Goal: Information Seeking & Learning: Learn about a topic

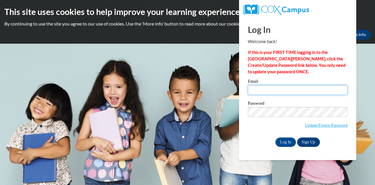
click at [263, 93] on input "Email" at bounding box center [298, 90] width 100 height 10
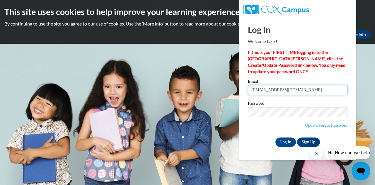
type input "mfinkler@horicon.k12.wi.us"
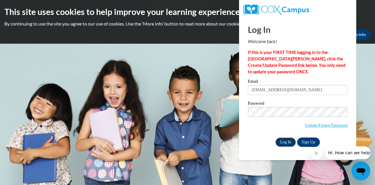
click at [288, 142] on input "Log In" at bounding box center [285, 141] width 21 height 9
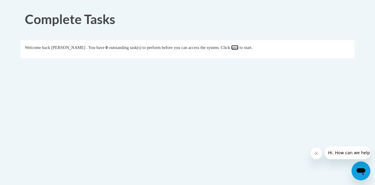
click at [238, 49] on link "here" at bounding box center [234, 47] width 7 height 5
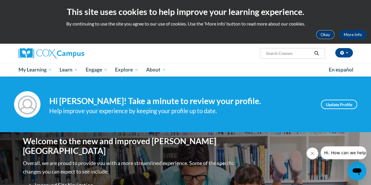
click at [326, 35] on button "Okay" at bounding box center [324, 34] width 19 height 9
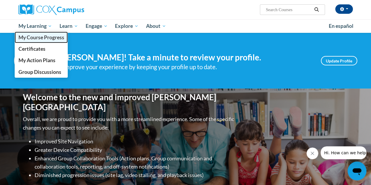
click at [40, 35] on span "My Course Progress" at bounding box center [41, 37] width 46 height 6
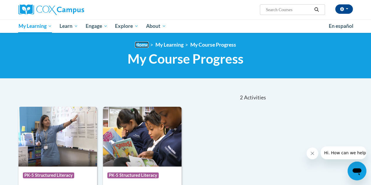
click at [144, 46] on link "Home" at bounding box center [142, 45] width 14 height 6
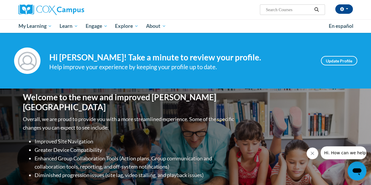
click at [277, 12] on input "Search..." at bounding box center [288, 9] width 47 height 7
type input "vocabulary instruction"
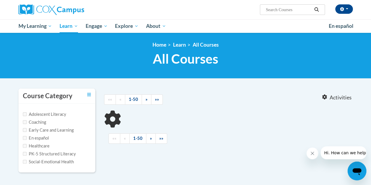
type input "vocabulary instruction"
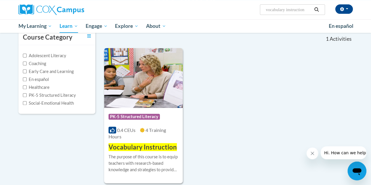
scroll to position [88, 0]
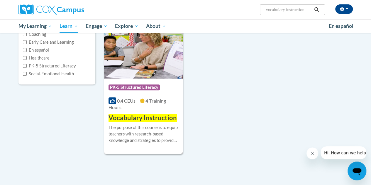
click at [155, 122] on span "Vocabulary Instruction" at bounding box center [142, 118] width 68 height 8
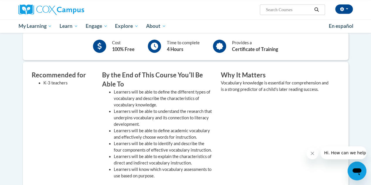
scroll to position [88, 0]
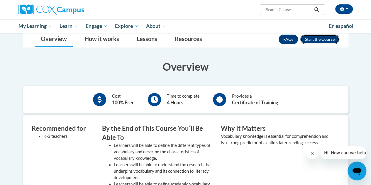
click at [316, 40] on button "Enroll" at bounding box center [319, 39] width 39 height 9
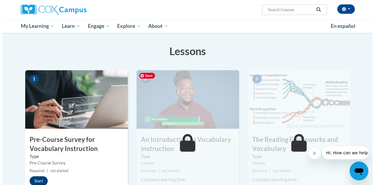
scroll to position [117, 0]
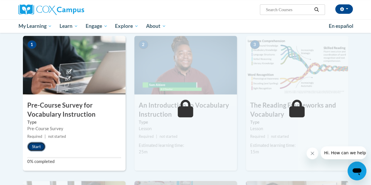
click at [37, 148] on button "Start" at bounding box center [36, 146] width 18 height 9
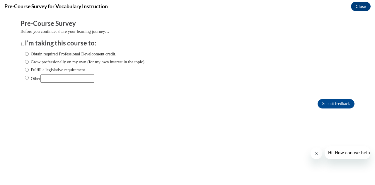
scroll to position [0, 0]
click at [25, 70] on input "Fulfill a legislative requirement." at bounding box center [27, 69] width 4 height 6
radio input "true"
click at [25, 70] on input "Fulfill a legislative requirement." at bounding box center [27, 69] width 4 height 6
click at [333, 106] on input "Submit feedback" at bounding box center [336, 103] width 37 height 9
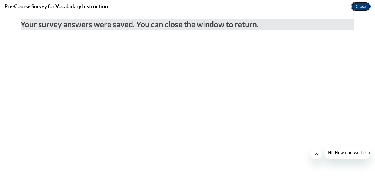
click at [359, 5] on button "Close" at bounding box center [361, 6] width 20 height 9
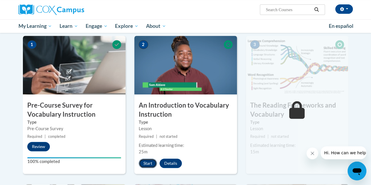
click at [147, 161] on button "Start" at bounding box center [148, 162] width 18 height 9
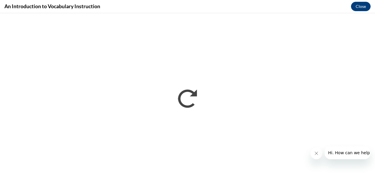
click at [316, 156] on button "Close message from company" at bounding box center [316, 153] width 12 height 12
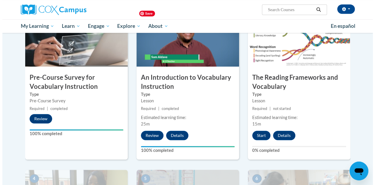
scroll to position [146, 0]
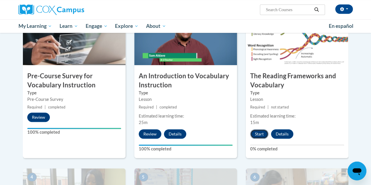
click at [259, 132] on button "Start" at bounding box center [259, 133] width 18 height 9
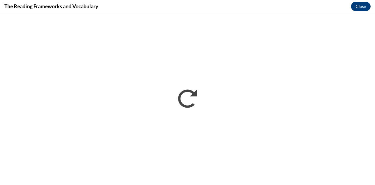
scroll to position [0, 0]
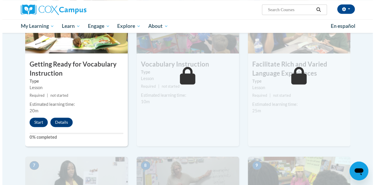
scroll to position [322, 0]
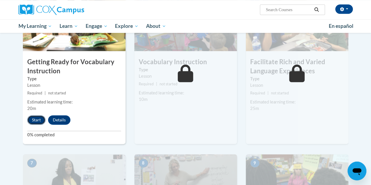
click at [35, 120] on button "Start" at bounding box center [36, 119] width 18 height 9
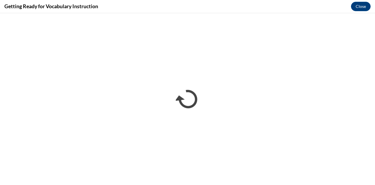
scroll to position [0, 0]
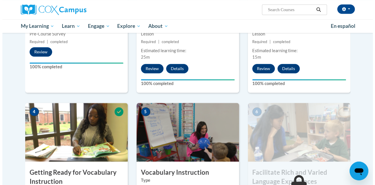
scroll to position [264, 0]
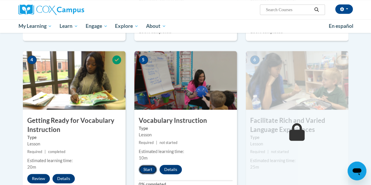
click at [146, 172] on button "Start" at bounding box center [148, 169] width 18 height 9
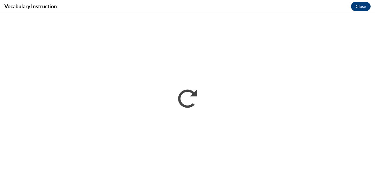
scroll to position [0, 0]
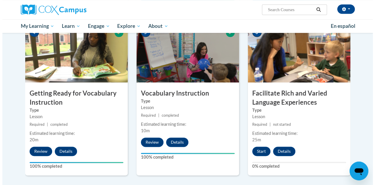
scroll to position [293, 0]
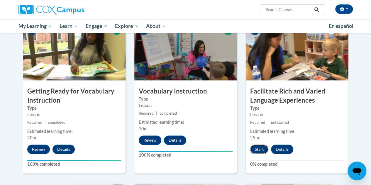
click at [260, 149] on button "Start" at bounding box center [259, 148] width 18 height 9
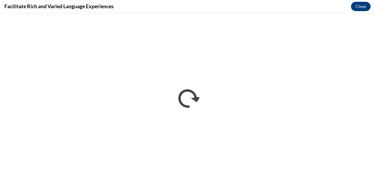
scroll to position [0, 0]
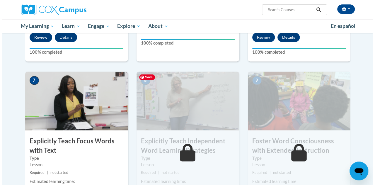
scroll to position [439, 0]
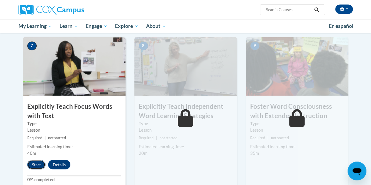
click at [40, 162] on button "Start" at bounding box center [36, 164] width 18 height 9
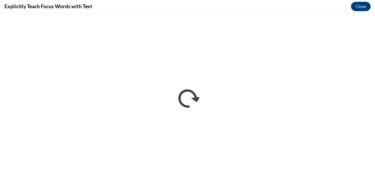
scroll to position [0, 0]
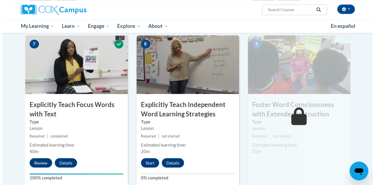
scroll to position [469, 0]
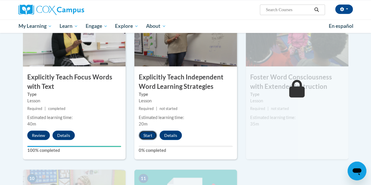
click at [143, 134] on button "Start" at bounding box center [148, 134] width 18 height 9
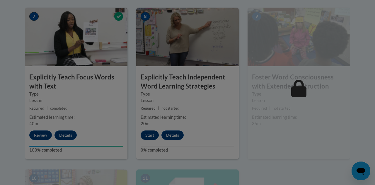
click at [143, 134] on div at bounding box center [187, 92] width 375 height 185
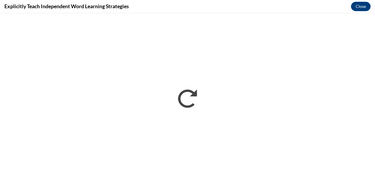
scroll to position [0, 0]
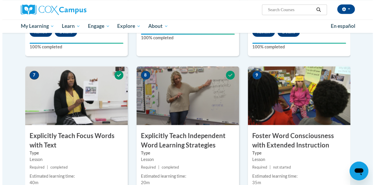
scroll to position [469, 0]
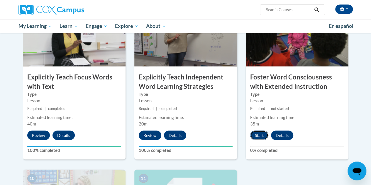
click at [260, 135] on button "Start" at bounding box center [259, 134] width 18 height 9
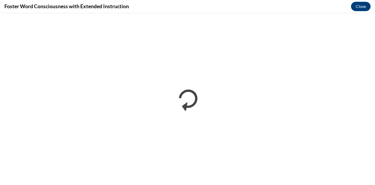
scroll to position [0, 0]
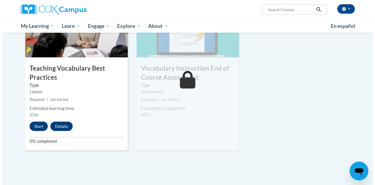
scroll to position [615, 0]
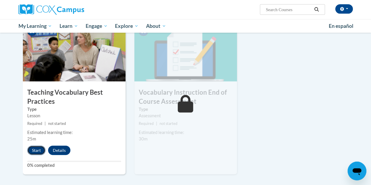
click at [39, 148] on button "Start" at bounding box center [36, 150] width 18 height 9
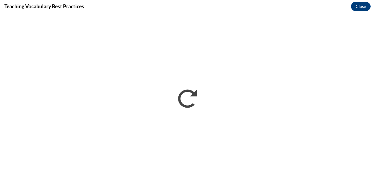
scroll to position [0, 0]
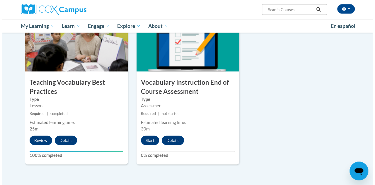
scroll to position [674, 0]
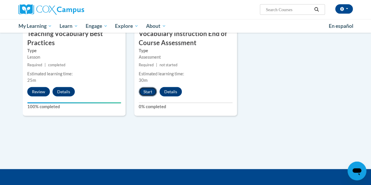
click at [148, 92] on button "Start" at bounding box center [148, 91] width 18 height 9
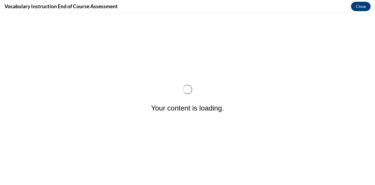
scroll to position [0, 0]
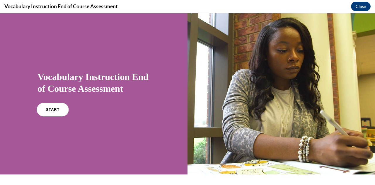
click at [56, 108] on span "START" at bounding box center [52, 110] width 13 height 4
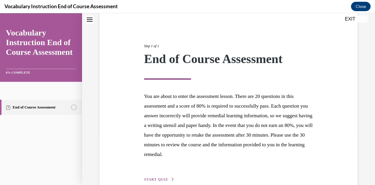
scroll to position [77, 0]
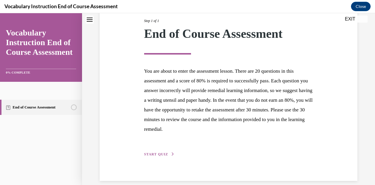
click at [158, 156] on button "START QUIZ" at bounding box center [159, 153] width 30 height 5
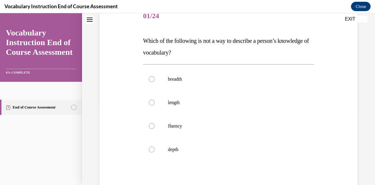
scroll to position [65, 0]
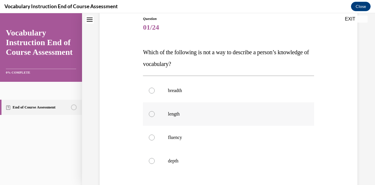
click at [151, 115] on div at bounding box center [152, 114] width 6 height 6
click at [151, 115] on input "length" at bounding box center [152, 114] width 6 height 6
radio input "true"
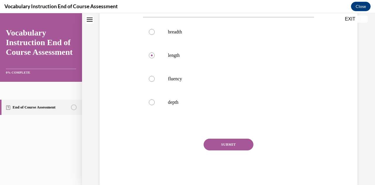
click at [218, 147] on button "SUBMIT" at bounding box center [229, 145] width 50 height 12
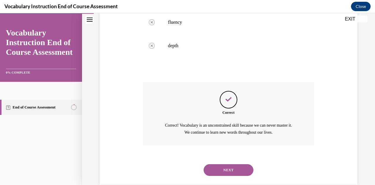
scroll to position [191, 0]
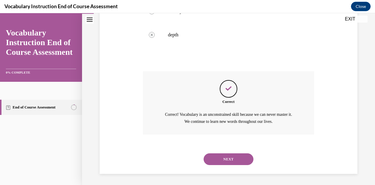
click at [234, 159] on button "NEXT" at bounding box center [229, 159] width 50 height 12
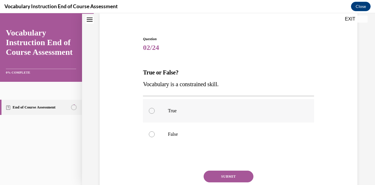
scroll to position [59, 0]
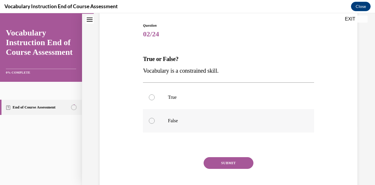
click at [150, 122] on div at bounding box center [152, 121] width 6 height 6
click at [150, 122] on input "False" at bounding box center [152, 121] width 6 height 6
radio input "true"
click at [220, 164] on button "SUBMIT" at bounding box center [229, 163] width 50 height 12
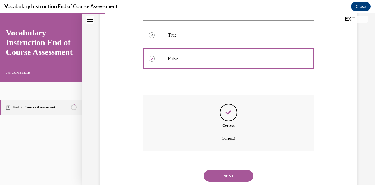
scroll to position [138, 0]
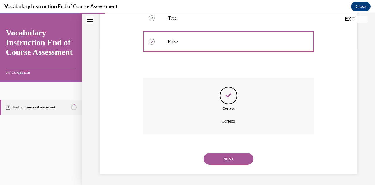
click at [225, 161] on button "NEXT" at bounding box center [229, 159] width 50 height 12
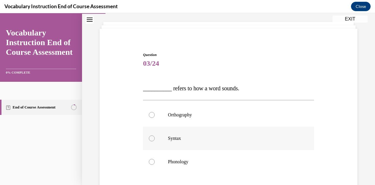
scroll to position [59, 0]
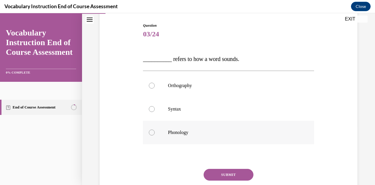
click at [151, 132] on div at bounding box center [152, 132] width 6 height 6
click at [151, 132] on input "Phonology" at bounding box center [152, 132] width 6 height 6
radio input "true"
click at [228, 173] on button "SUBMIT" at bounding box center [229, 175] width 50 height 12
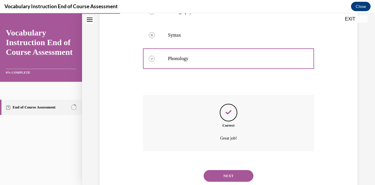
scroll to position [149, 0]
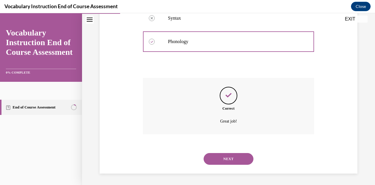
click at [218, 160] on button "NEXT" at bounding box center [229, 159] width 50 height 12
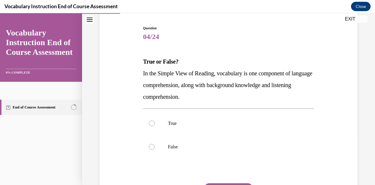
scroll to position [59, 0]
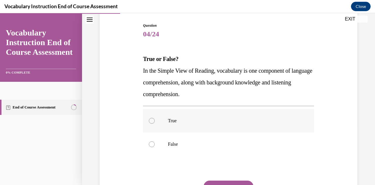
click at [150, 123] on div at bounding box center [152, 121] width 6 height 6
click at [150, 123] on input "True" at bounding box center [152, 121] width 6 height 6
radio input "true"
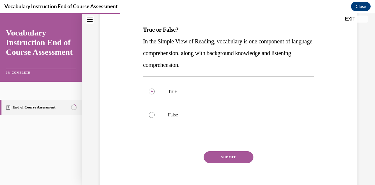
click at [216, 160] on button "SUBMIT" at bounding box center [229, 157] width 50 height 12
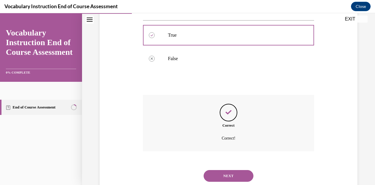
scroll to position [161, 0]
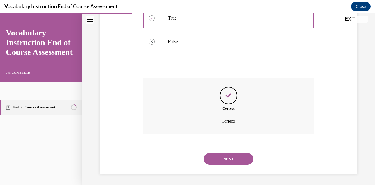
click at [218, 158] on button "NEXT" at bounding box center [229, 159] width 50 height 12
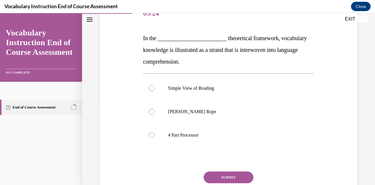
scroll to position [88, 0]
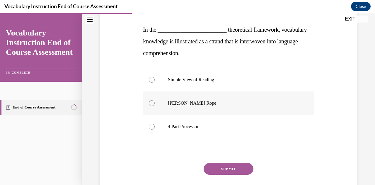
click at [150, 103] on div at bounding box center [152, 103] width 6 height 6
click at [150, 103] on input "Scarborough's Rope" at bounding box center [152, 103] width 6 height 6
radio input "true"
click at [230, 171] on button "SUBMIT" at bounding box center [229, 169] width 50 height 12
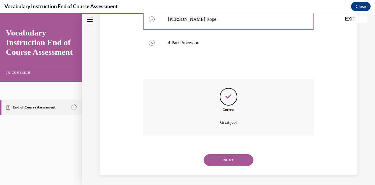
scroll to position [173, 0]
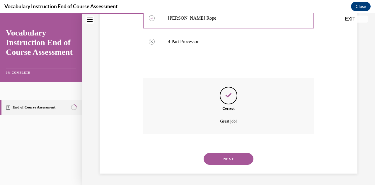
click at [225, 161] on button "NEXT" at bounding box center [229, 159] width 50 height 12
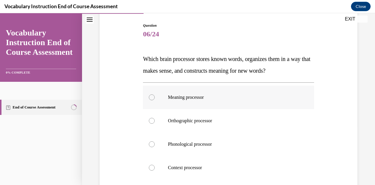
scroll to position [88, 0]
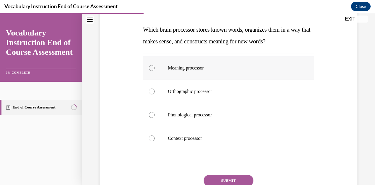
click at [149, 69] on div at bounding box center [152, 68] width 6 height 6
click at [149, 69] on input "Meaning processor" at bounding box center [152, 68] width 6 height 6
radio input "true"
click at [223, 180] on button "SUBMIT" at bounding box center [229, 181] width 50 height 12
click at [223, 180] on div "Question 06/24 Which brain processor stores known words, organizes them in a wa…" at bounding box center [228, 89] width 293 height 291
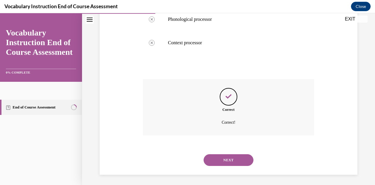
scroll to position [185, 0]
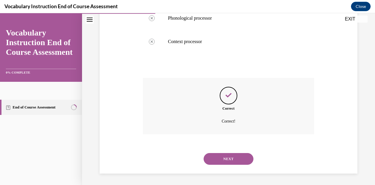
click at [226, 158] on button "NEXT" at bounding box center [229, 159] width 50 height 12
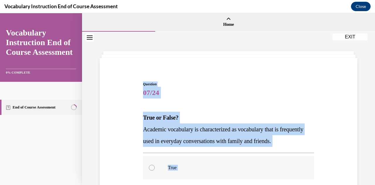
click at [230, 161] on label "True" at bounding box center [228, 167] width 171 height 23
click at [155, 165] on input "True" at bounding box center [152, 168] width 6 height 6
radio input "true"
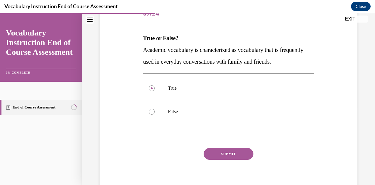
scroll to position [88, 0]
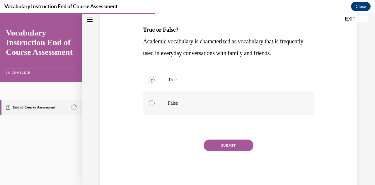
click at [151, 105] on div at bounding box center [152, 103] width 6 height 6
click at [151, 105] on input "False" at bounding box center [152, 103] width 6 height 6
radio input "true"
click at [223, 146] on button "SUBMIT" at bounding box center [229, 145] width 50 height 12
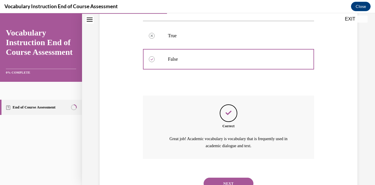
scroll to position [156, 0]
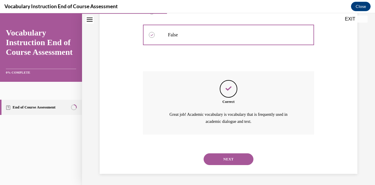
click at [226, 159] on button "NEXT" at bounding box center [229, 159] width 50 height 12
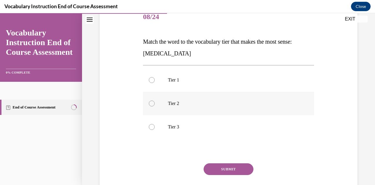
scroll to position [88, 0]
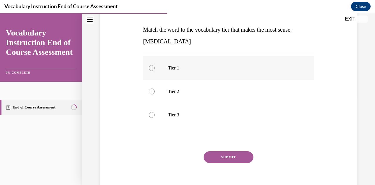
click at [152, 69] on div at bounding box center [152, 68] width 6 height 6
click at [152, 69] on input "Tier 1" at bounding box center [152, 68] width 6 height 6
radio input "true"
click at [223, 158] on button "SUBMIT" at bounding box center [229, 157] width 50 height 12
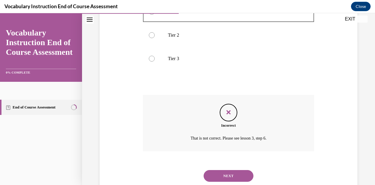
scroll to position [161, 0]
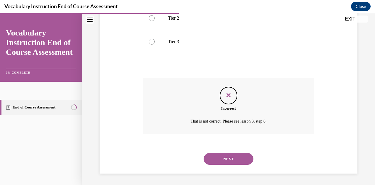
click at [222, 159] on button "NEXT" at bounding box center [229, 159] width 50 height 12
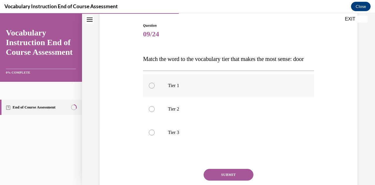
scroll to position [88, 0]
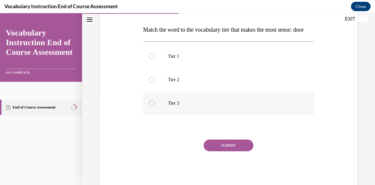
click at [152, 106] on div at bounding box center [152, 103] width 6 height 6
click at [152, 106] on input "Tier 3" at bounding box center [152, 103] width 6 height 6
radio input "true"
click at [149, 59] on div at bounding box center [152, 56] width 6 height 6
click at [149, 59] on input "Tier 1" at bounding box center [152, 56] width 6 height 6
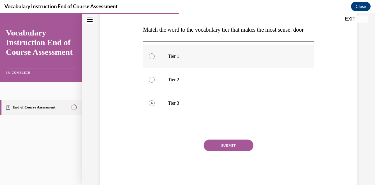
radio input "true"
click at [224, 151] on button "SUBMIT" at bounding box center [229, 145] width 50 height 12
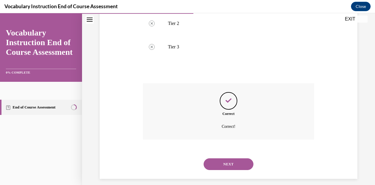
scroll to position [161, 0]
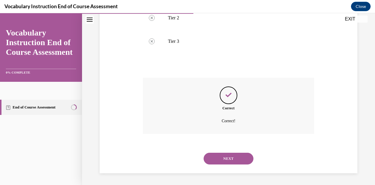
click at [226, 160] on button "NEXT" at bounding box center [229, 159] width 50 height 12
click at [0, 13] on label "Tier 1" at bounding box center [0, 13] width 0 height 0
click at [0, 13] on input "Tier 1" at bounding box center [0, 13] width 0 height 0
radio input "true"
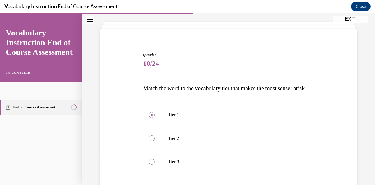
scroll to position [59, 0]
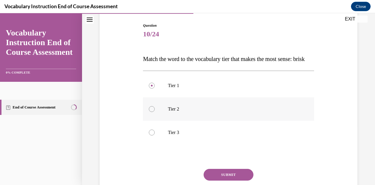
click at [150, 112] on div at bounding box center [152, 109] width 6 height 6
click at [150, 112] on input "Tier 2" at bounding box center [152, 109] width 6 height 6
radio input "true"
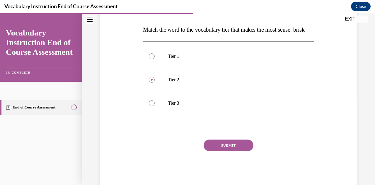
click at [226, 151] on button "SUBMIT" at bounding box center [229, 145] width 50 height 12
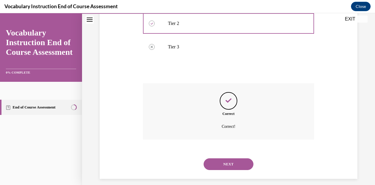
scroll to position [161, 0]
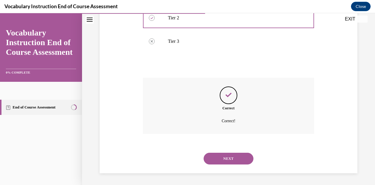
click at [230, 160] on button "NEXT" at bounding box center [229, 159] width 50 height 12
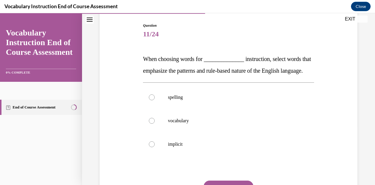
scroll to position [88, 0]
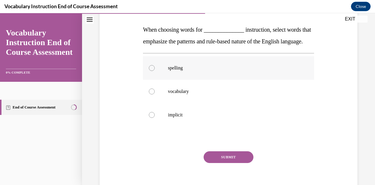
click at [152, 71] on div at bounding box center [152, 68] width 6 height 6
click at [152, 71] on input "spelling" at bounding box center [152, 68] width 6 height 6
radio input "true"
click at [210, 163] on button "SUBMIT" at bounding box center [229, 157] width 50 height 12
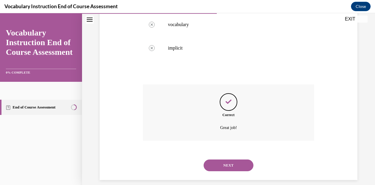
scroll to position [173, 0]
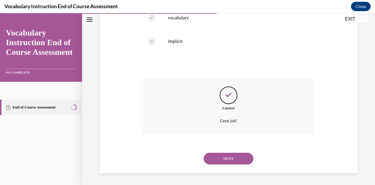
click at [213, 161] on button "NEXT" at bounding box center [229, 159] width 50 height 12
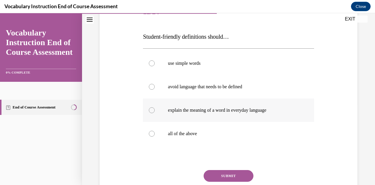
scroll to position [88, 0]
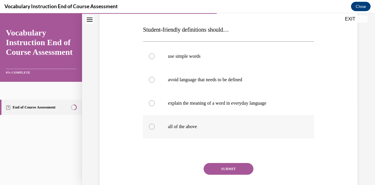
click at [151, 125] on div at bounding box center [152, 127] width 6 height 6
click at [151, 125] on input "all of the above" at bounding box center [152, 127] width 6 height 6
radio input "true"
click at [216, 169] on button "SUBMIT" at bounding box center [229, 169] width 50 height 12
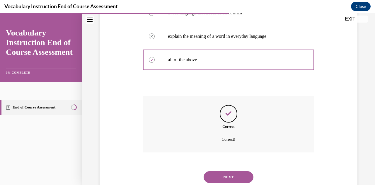
scroll to position [173, 0]
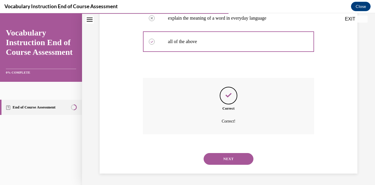
click at [220, 160] on button "NEXT" at bounding box center [229, 159] width 50 height 12
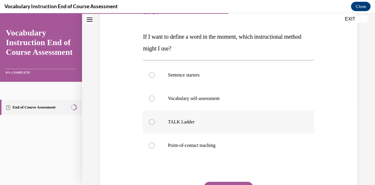
scroll to position [88, 0]
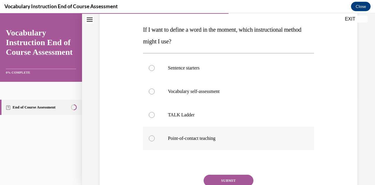
click at [151, 137] on div at bounding box center [152, 138] width 6 height 6
click at [151, 137] on input "Point-of-contact teaching" at bounding box center [152, 138] width 6 height 6
radio input "true"
click at [226, 180] on button "SUBMIT" at bounding box center [229, 181] width 50 height 12
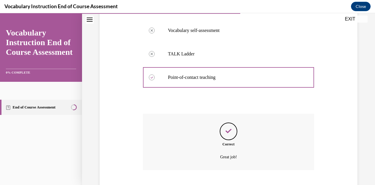
scroll to position [185, 0]
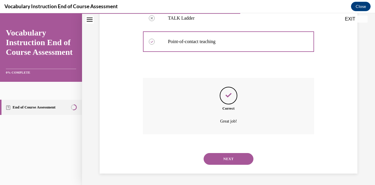
click at [220, 159] on button "NEXT" at bounding box center [229, 159] width 50 height 12
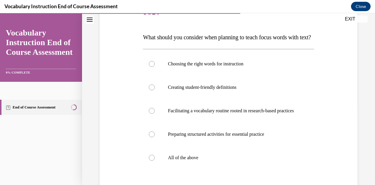
scroll to position [88, 0]
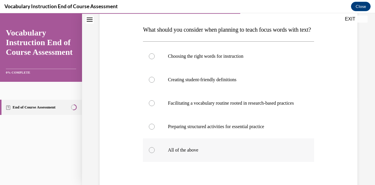
click at [152, 153] on div at bounding box center [152, 150] width 6 height 6
click at [152, 153] on input "All of the above" at bounding box center [152, 150] width 6 height 6
radio input "true"
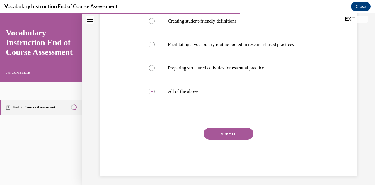
click at [226, 139] on button "SUBMIT" at bounding box center [229, 134] width 50 height 12
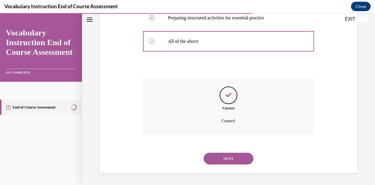
scroll to position [214, 0]
click at [219, 161] on button "NEXT" at bounding box center [229, 159] width 50 height 12
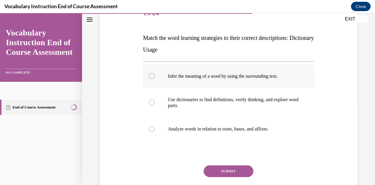
scroll to position [88, 0]
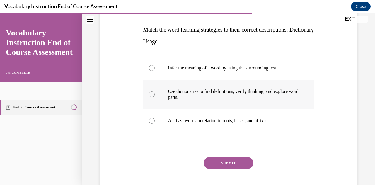
click at [148, 96] on label "Use dictionaries to find definitions, verify thinking, and explore word parts." at bounding box center [228, 94] width 171 height 29
click at [149, 96] on input "Use dictionaries to find definitions, verify thinking, and explore word parts." at bounding box center [152, 94] width 6 height 6
radio input "true"
click at [217, 163] on button "SUBMIT" at bounding box center [229, 163] width 50 height 12
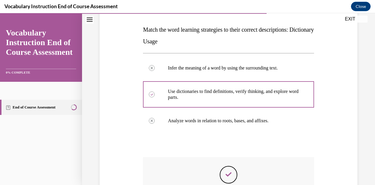
click at [0, 13] on label "Use dictionaries to find definitions, verify thinking, and explore word parts." at bounding box center [0, 13] width 0 height 0
click at [0, 13] on input "Use dictionaries to find definitions, verify thinking, and explore word parts." at bounding box center [0, 13] width 0 height 0
radio input "true"
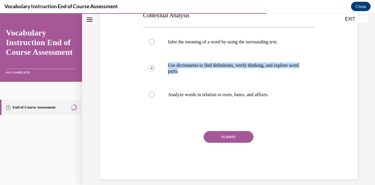
scroll to position [120, 0]
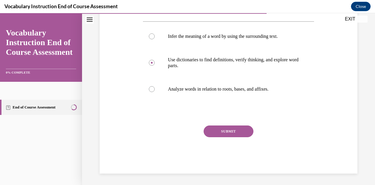
click at [160, 130] on div "SUBMIT" at bounding box center [228, 139] width 171 height 29
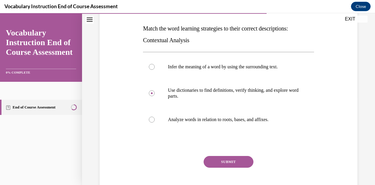
scroll to position [61, 0]
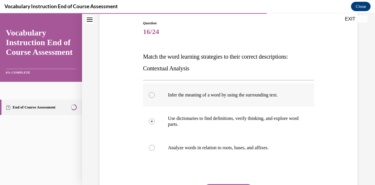
click at [148, 96] on label "Infer the meaning of a word by using the surrounding text." at bounding box center [228, 94] width 171 height 23
click at [149, 96] on input "Infer the meaning of a word by using the surrounding text." at bounding box center [152, 95] width 6 height 6
radio input "true"
click at [148, 96] on label "Infer the meaning of a word by using the surrounding text." at bounding box center [228, 94] width 171 height 23
click at [149, 96] on input "Infer the meaning of a word by using the surrounding text." at bounding box center [152, 95] width 6 height 6
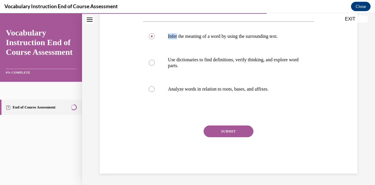
click at [230, 130] on button "SUBMIT" at bounding box center [229, 131] width 50 height 12
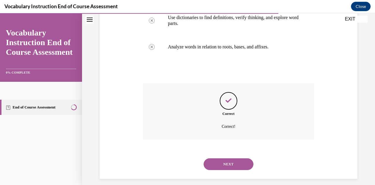
scroll to position [167, 0]
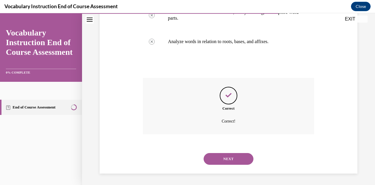
click at [231, 158] on button "NEXT" at bounding box center [229, 159] width 50 height 12
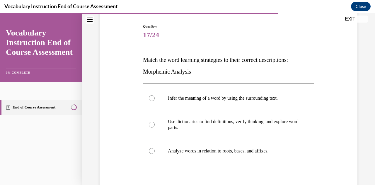
scroll to position [59, 0]
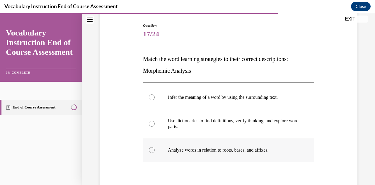
click at [150, 150] on div at bounding box center [152, 150] width 6 height 6
click at [150, 150] on input "Analyze words in relation to roots, bases, and affixes." at bounding box center [152, 150] width 6 height 6
radio input "true"
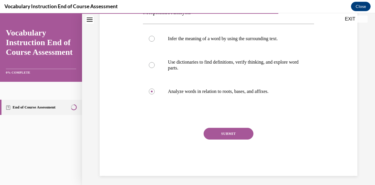
click at [226, 137] on button "SUBMIT" at bounding box center [229, 134] width 50 height 12
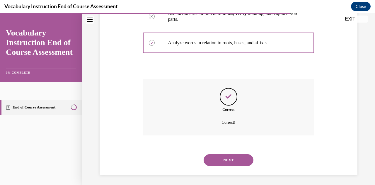
scroll to position [167, 0]
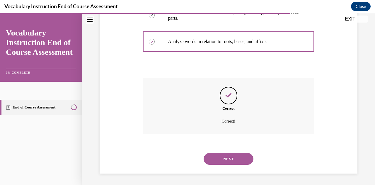
click at [224, 158] on button "NEXT" at bounding box center [229, 159] width 50 height 12
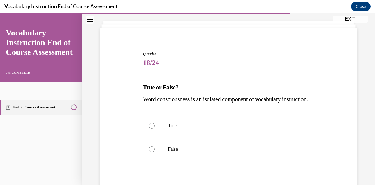
scroll to position [59, 0]
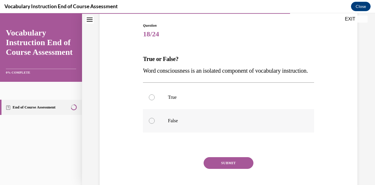
click at [150, 124] on div at bounding box center [152, 121] width 6 height 6
click at [150, 124] on input "False" at bounding box center [152, 121] width 6 height 6
radio input "true"
drag, startPoint x: 150, startPoint y: 133, endPoint x: 153, endPoint y: 134, distance: 4.1
click at [150, 124] on div at bounding box center [152, 121] width 6 height 6
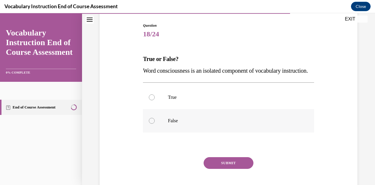
click at [150, 124] on input "False" at bounding box center [152, 121] width 6 height 6
click at [219, 169] on button "SUBMIT" at bounding box center [229, 163] width 50 height 12
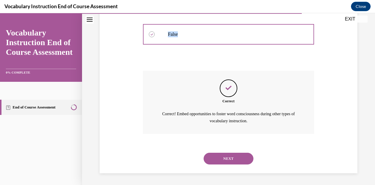
scroll to position [156, 0]
click at [223, 160] on button "NEXT" at bounding box center [229, 159] width 50 height 12
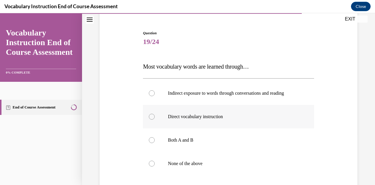
scroll to position [59, 0]
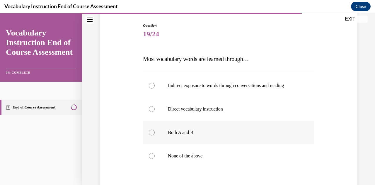
click at [150, 133] on div at bounding box center [152, 132] width 6 height 6
click at [150, 133] on input "Both A and B" at bounding box center [152, 132] width 6 height 6
radio input "true"
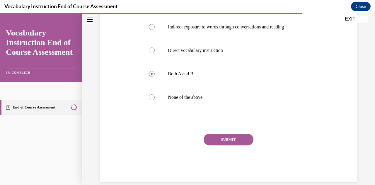
click at [228, 138] on button "SUBMIT" at bounding box center [229, 140] width 50 height 12
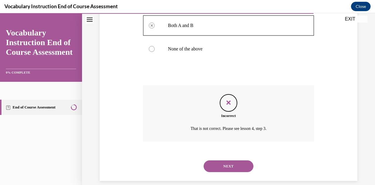
scroll to position [173, 0]
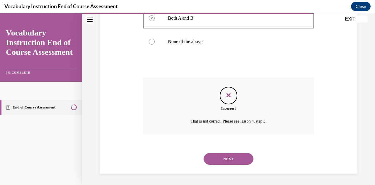
drag, startPoint x: 230, startPoint y: 160, endPoint x: 233, endPoint y: 160, distance: 3.0
click at [230, 160] on button "NEXT" at bounding box center [229, 159] width 50 height 12
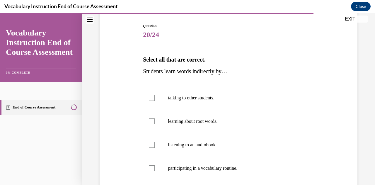
scroll to position [59, 0]
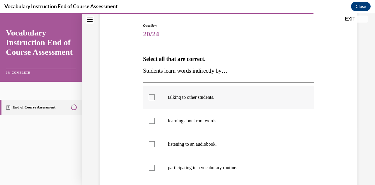
click at [149, 98] on div at bounding box center [152, 97] width 6 height 6
click at [149, 98] on input "talking to other students." at bounding box center [152, 97] width 6 height 6
checkbox input "true"
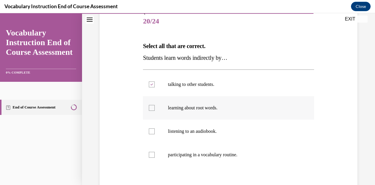
scroll to position [88, 0]
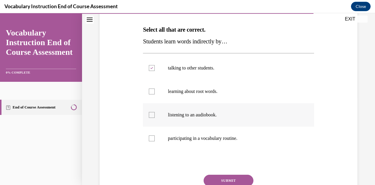
click at [150, 119] on label "listening to an audiobook." at bounding box center [228, 114] width 171 height 23
click at [150, 118] on input "listening to an audiobook." at bounding box center [152, 115] width 6 height 6
checkbox input "true"
click at [151, 139] on div at bounding box center [152, 138] width 6 height 6
click at [151, 139] on input "participating in a vocabulary routine." at bounding box center [152, 138] width 6 height 6
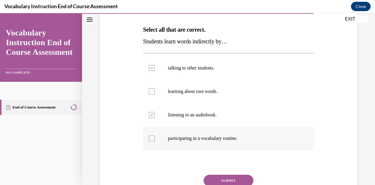
checkbox input "true"
click at [228, 178] on button "SUBMIT" at bounding box center [229, 181] width 50 height 12
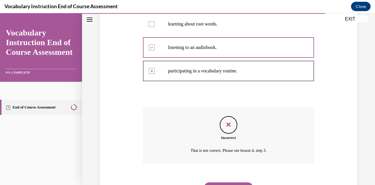
scroll to position [185, 0]
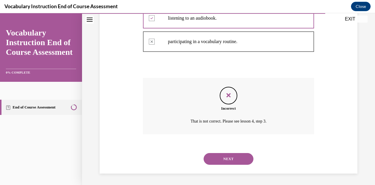
click at [222, 159] on button "NEXT" at bounding box center [229, 159] width 50 height 12
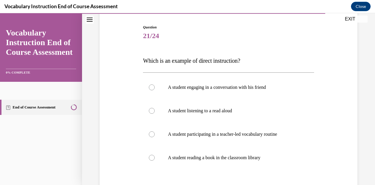
scroll to position [59, 0]
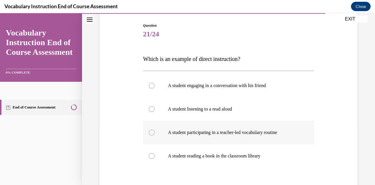
click at [150, 133] on div at bounding box center [152, 132] width 6 height 6
click at [150, 133] on input "A student participating in a teacher-led vocabulary routine" at bounding box center [152, 132] width 6 height 6
radio input "true"
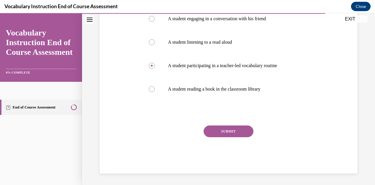
click at [222, 133] on button "SUBMIT" at bounding box center [229, 131] width 50 height 12
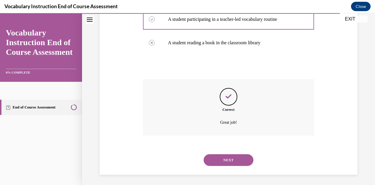
scroll to position [173, 0]
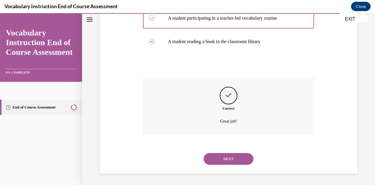
click at [221, 158] on button "NEXT" at bounding box center [229, 159] width 50 height 12
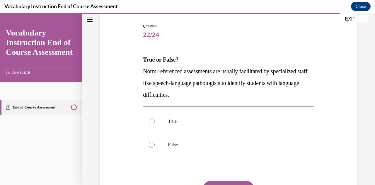
scroll to position [59, 0]
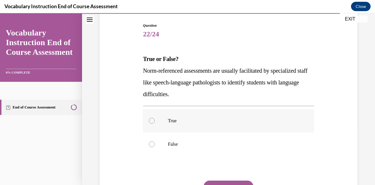
click at [151, 121] on div at bounding box center [152, 121] width 6 height 6
click at [151, 121] on input "True" at bounding box center [152, 121] width 6 height 6
radio input "true"
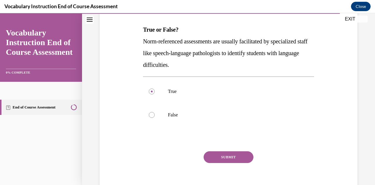
click at [223, 154] on button "SUBMIT" at bounding box center [229, 157] width 50 height 12
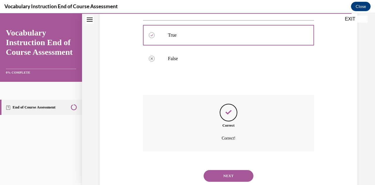
scroll to position [161, 0]
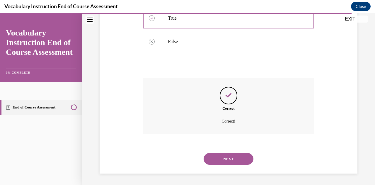
click at [230, 161] on button "NEXT" at bounding box center [229, 159] width 50 height 12
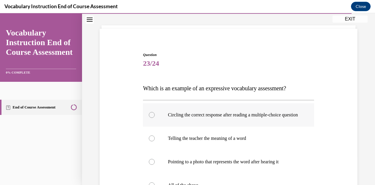
scroll to position [59, 0]
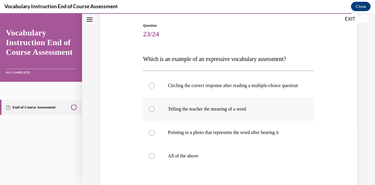
click at [149, 112] on div at bounding box center [152, 109] width 6 height 6
click at [149, 112] on input "Telling the teacher the meaning of a word" at bounding box center [152, 109] width 6 height 6
radio input "true"
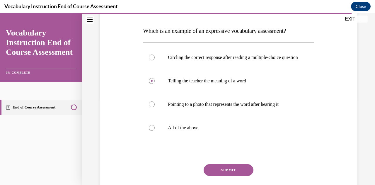
scroll to position [117, 0]
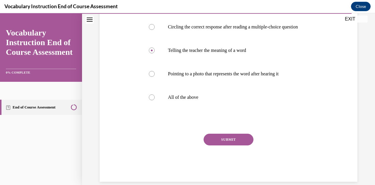
click at [231, 145] on button "SUBMIT" at bounding box center [229, 140] width 50 height 12
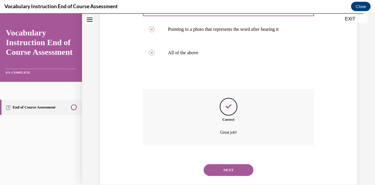
scroll to position [179, 0]
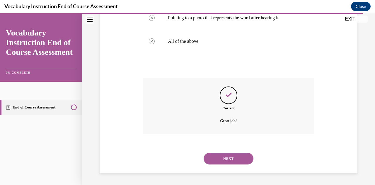
click at [230, 158] on button "NEXT" at bounding box center [229, 159] width 50 height 12
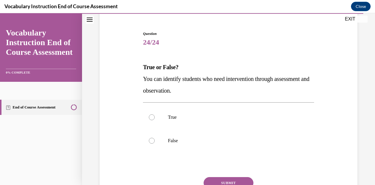
scroll to position [59, 0]
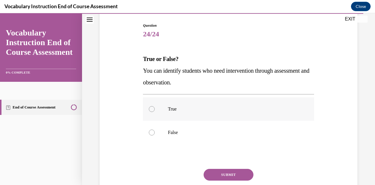
click at [150, 109] on div at bounding box center [152, 109] width 6 height 6
click at [150, 109] on input "True" at bounding box center [152, 109] width 6 height 6
radio input "true"
click at [216, 176] on button "SUBMIT" at bounding box center [229, 175] width 50 height 12
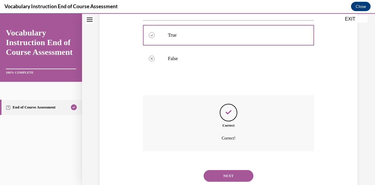
scroll to position [149, 0]
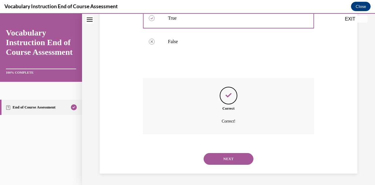
click at [228, 161] on button "NEXT" at bounding box center [229, 159] width 50 height 12
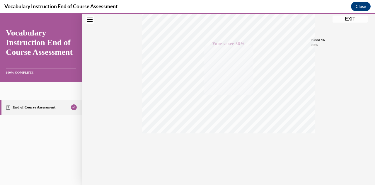
scroll to position [128, 0]
click at [348, 20] on button "EXIT" at bounding box center [349, 19] width 35 height 7
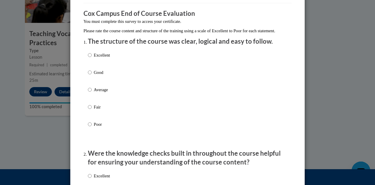
scroll to position [59, 0]
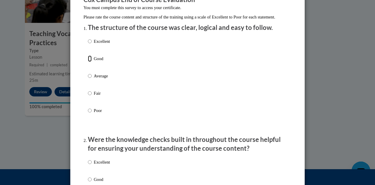
click at [88, 62] on input "Good" at bounding box center [90, 58] width 4 height 6
radio input "true"
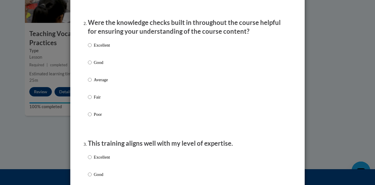
scroll to position [176, 0]
click at [89, 65] on input "Good" at bounding box center [90, 62] width 4 height 6
radio input "true"
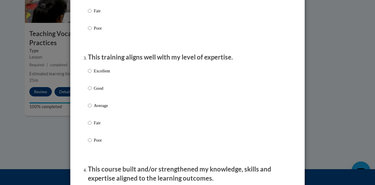
scroll to position [264, 0]
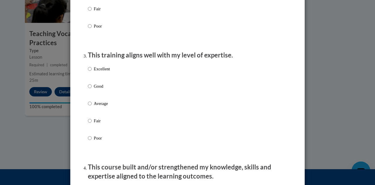
click at [88, 89] on input "Good" at bounding box center [90, 86] width 4 height 6
radio input "true"
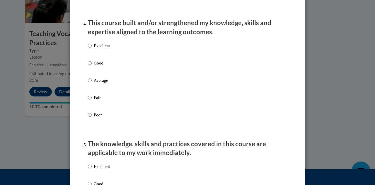
scroll to position [410, 0]
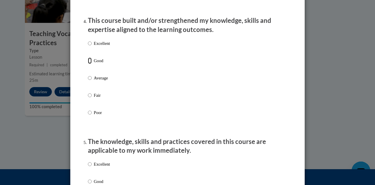
click at [88, 64] on input "Good" at bounding box center [90, 60] width 4 height 6
radio input "true"
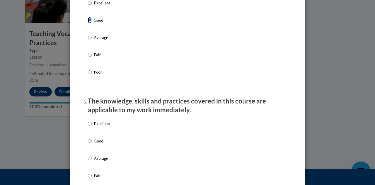
scroll to position [498, 0]
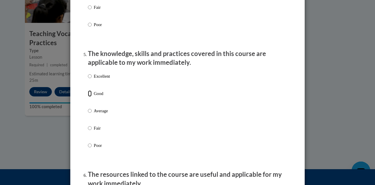
click at [88, 97] on input "Good" at bounding box center [90, 93] width 4 height 6
radio input "true"
click at [88, 97] on input "Good" at bounding box center [90, 93] width 4 height 6
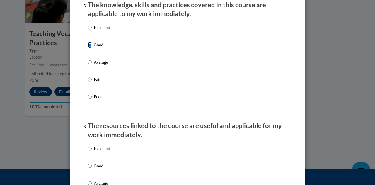
scroll to position [586, 0]
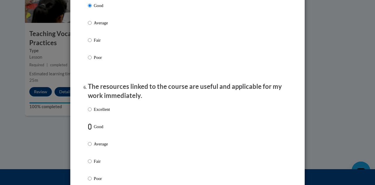
click at [89, 130] on input "Good" at bounding box center [90, 126] width 4 height 6
radio input "true"
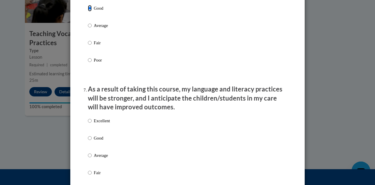
scroll to position [762, 0]
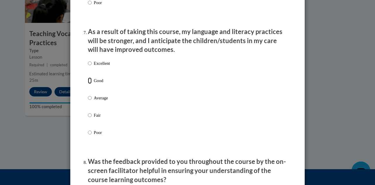
click at [88, 84] on input "Good" at bounding box center [90, 80] width 4 height 6
radio input "true"
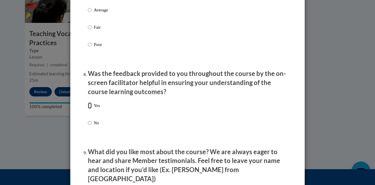
click at [89, 109] on input "Yes" at bounding box center [90, 105] width 4 height 6
radio input "true"
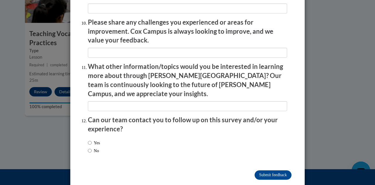
scroll to position [1033, 0]
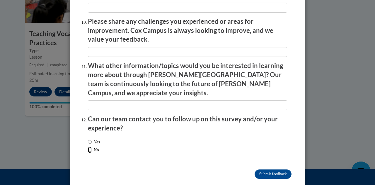
drag, startPoint x: 88, startPoint y: 136, endPoint x: 95, endPoint y: 138, distance: 7.0
click at [88, 146] on input "No" at bounding box center [90, 149] width 4 height 6
radio input "true"
click at [277, 169] on input "Submit feedback" at bounding box center [273, 173] width 37 height 9
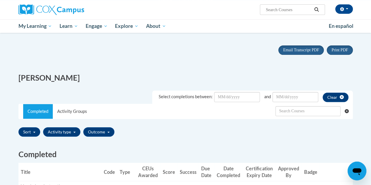
scroll to position [117, 0]
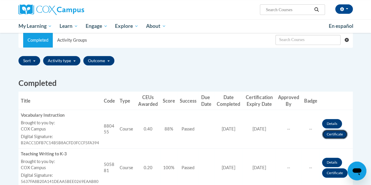
click at [330, 134] on link "Certificate" at bounding box center [334, 133] width 25 height 9
click at [334, 136] on link "Certificate" at bounding box center [334, 133] width 25 height 9
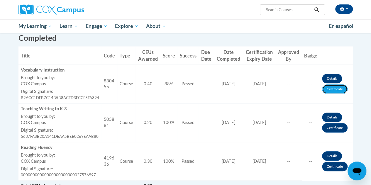
scroll to position [146, 0]
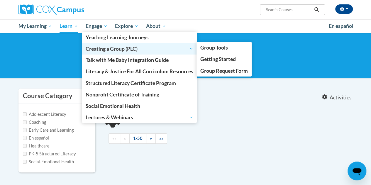
type input "oral language"
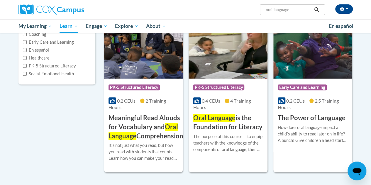
scroll to position [117, 0]
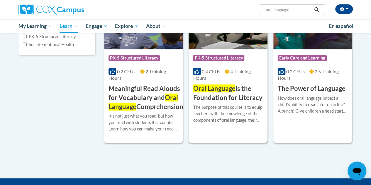
click at [221, 118] on div "The purpose of this course is to equip teachers with the knowledge of the compo…" at bounding box center [228, 113] width 70 height 19
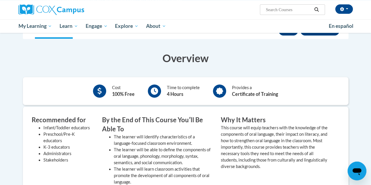
scroll to position [59, 0]
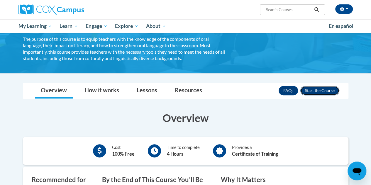
click at [318, 88] on button "Enroll" at bounding box center [319, 90] width 39 height 9
